Goal: Information Seeking & Learning: Learn about a topic

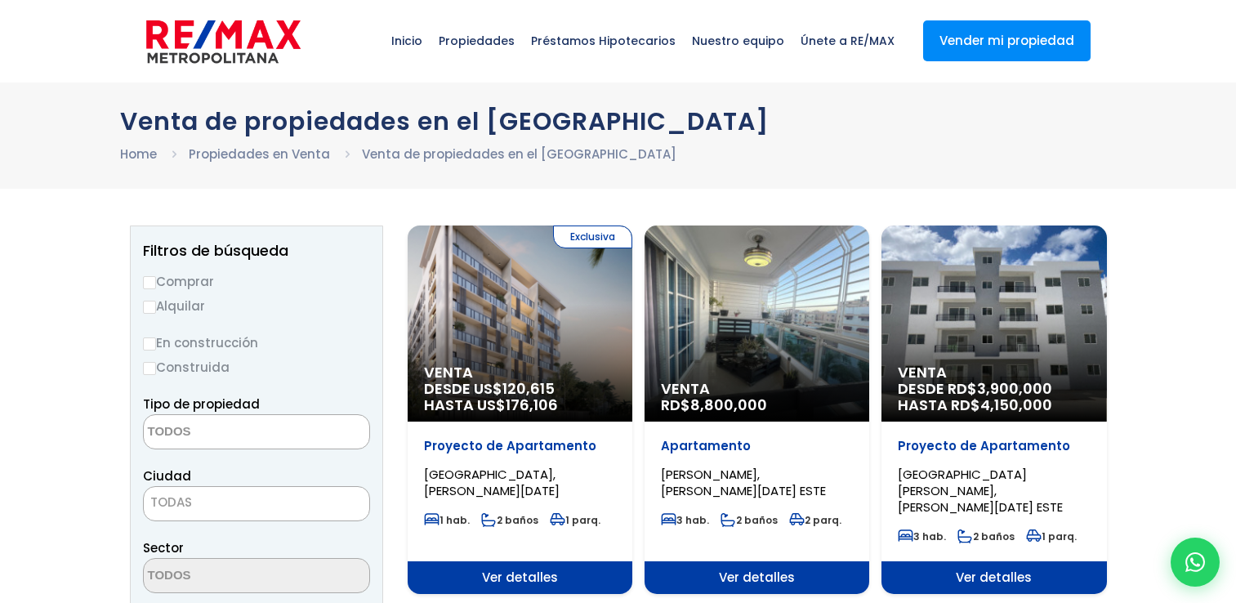
select select
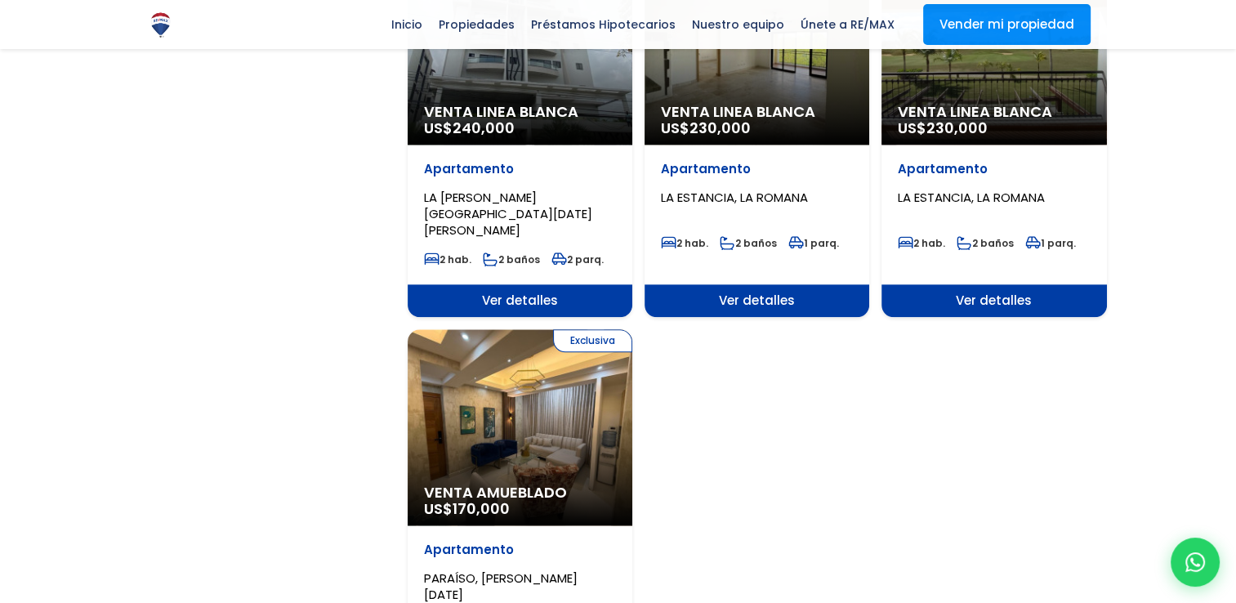
scroll to position [2309, 0]
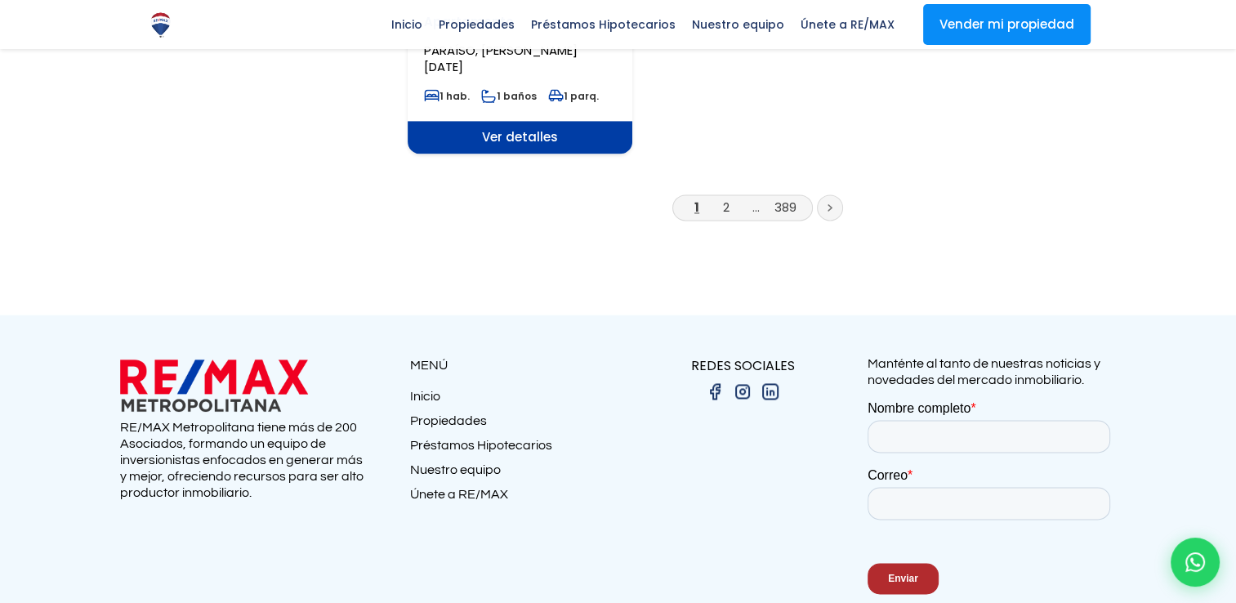
click at [830, 194] on link at bounding box center [830, 207] width 26 height 26
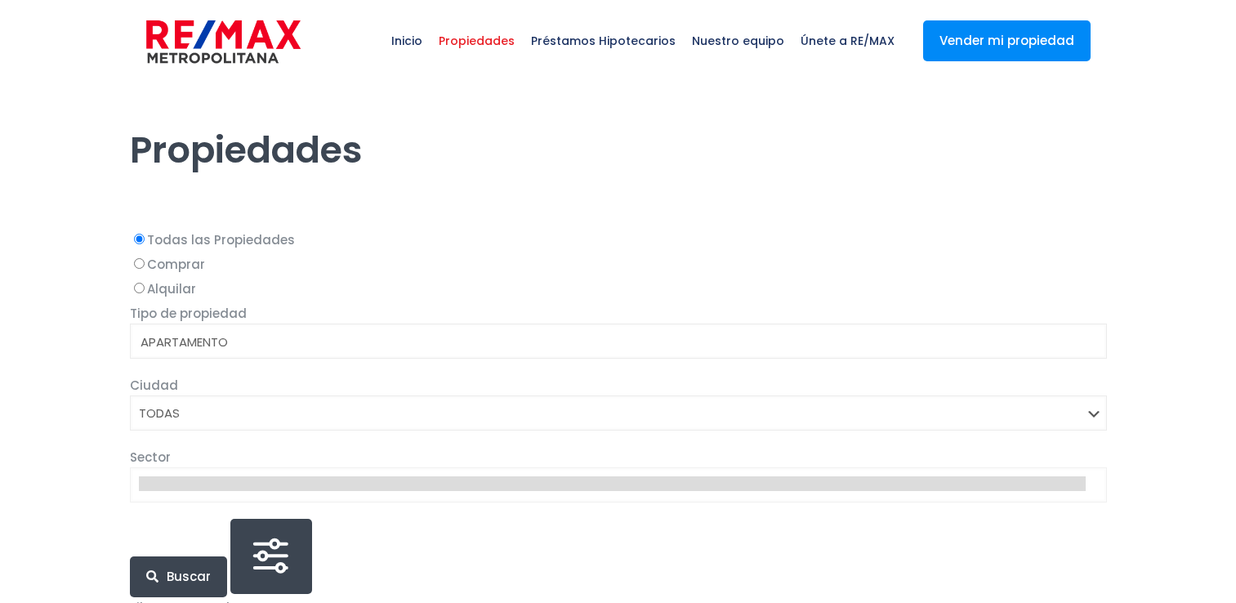
select select
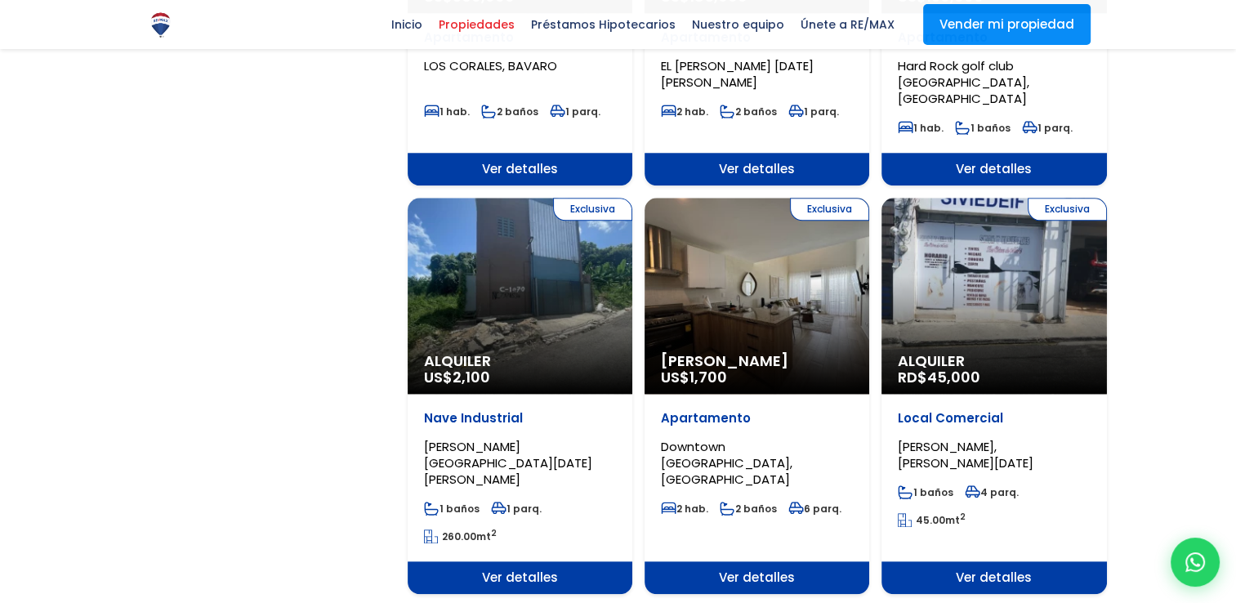
scroll to position [2108, 0]
